Goal: Information Seeking & Learning: Learn about a topic

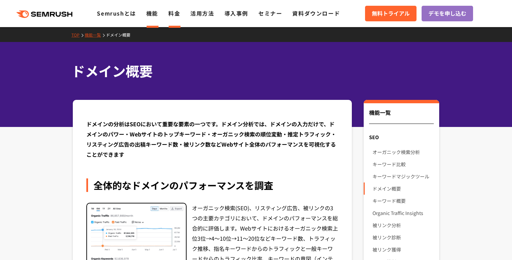
click at [174, 17] on li "料金" at bounding box center [174, 13] width 12 height 9
click at [179, 14] on link "料金" at bounding box center [174, 13] width 12 height 8
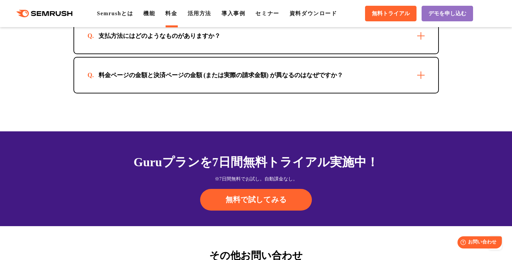
scroll to position [2089, 0]
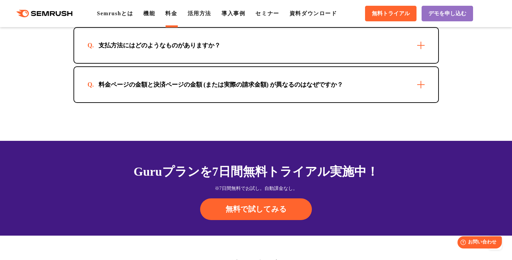
click at [316, 91] on div "料金ページの金額と決済ページの金額 (または実際の請求金額) が異なるのはなぜですか？" at bounding box center [256, 84] width 364 height 35
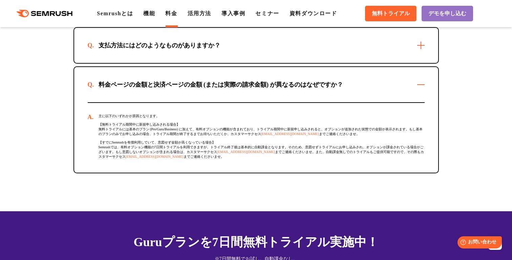
click at [322, 53] on div "支払方法にはどのようなものがありますか？" at bounding box center [256, 45] width 364 height 35
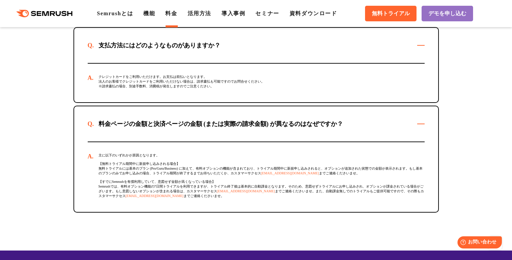
click at [322, 53] on div "支払方法にはどのようなものがありますか？" at bounding box center [256, 45] width 364 height 35
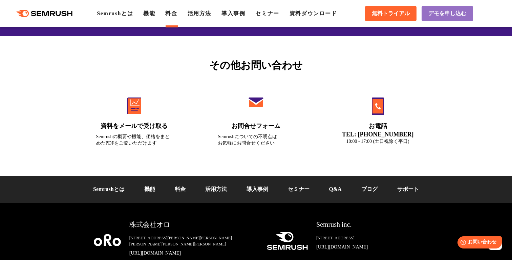
scroll to position [2360, 0]
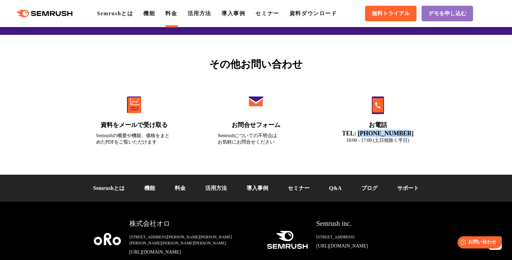
drag, startPoint x: 360, startPoint y: 138, endPoint x: 442, endPoint y: 136, distance: 82.0
click at [442, 137] on div "その他お問い合わせ 資料をメールで受け取る Semrushの概要や機能、価格をまとめたPDFをご覧いただけます お問合せフォーム Semrushについての不明…" at bounding box center [256, 105] width 379 height 97
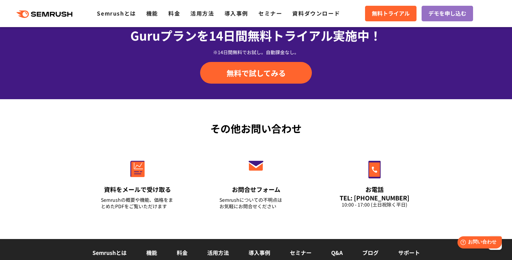
scroll to position [511, 0]
